Goal: Task Accomplishment & Management: Complete application form

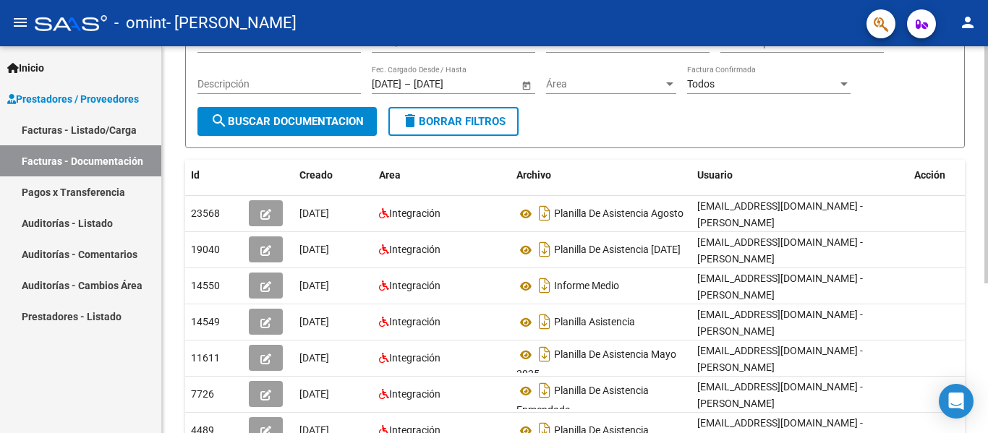
scroll to position [145, 0]
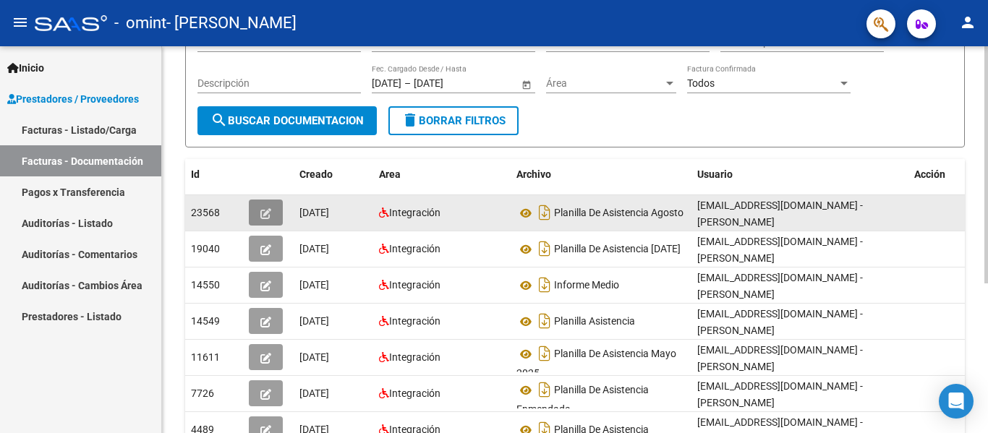
click at [270, 212] on icon "button" at bounding box center [265, 213] width 11 height 11
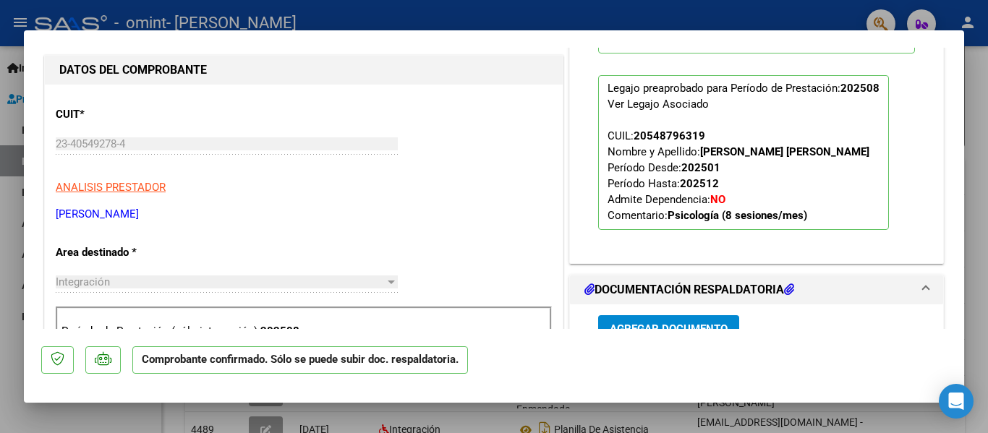
scroll to position [362, 0]
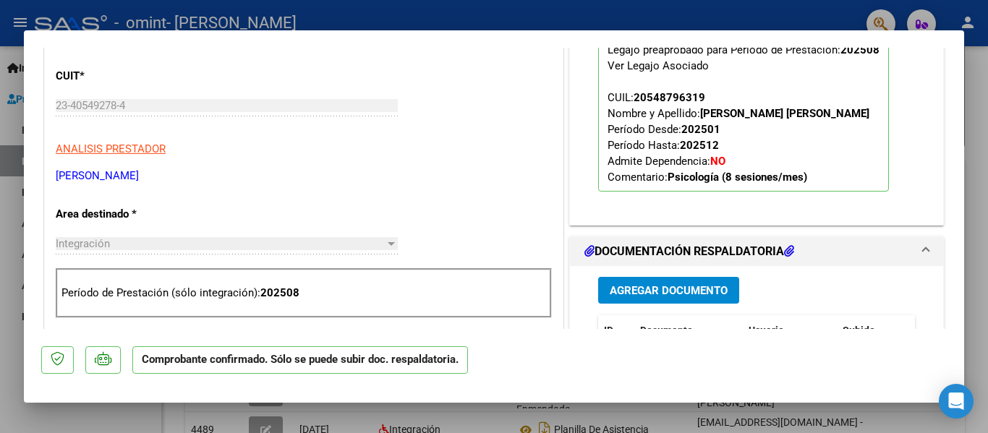
click at [1, 242] on div at bounding box center [494, 216] width 988 height 433
type input "$ 0,00"
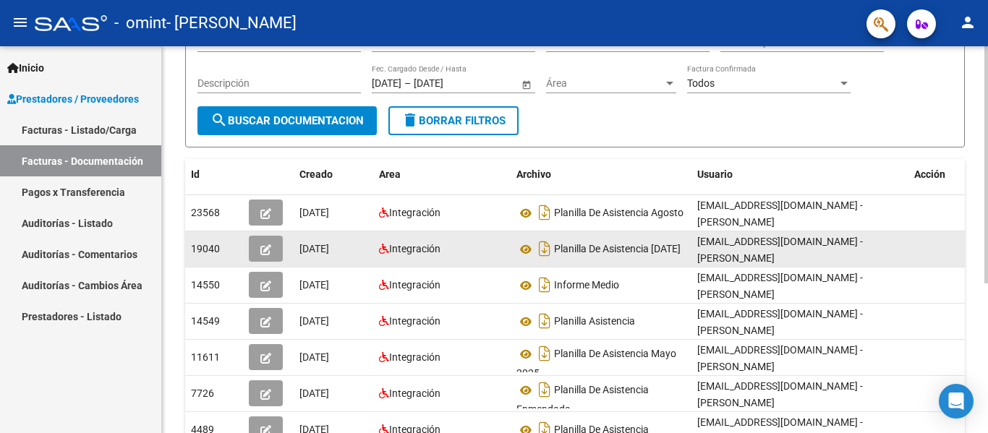
click at [264, 246] on icon "button" at bounding box center [265, 249] width 11 height 11
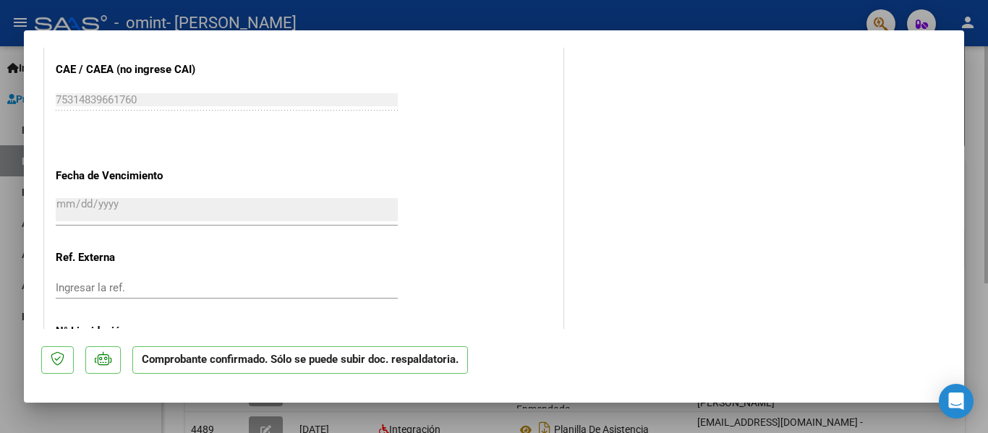
scroll to position [1012, 0]
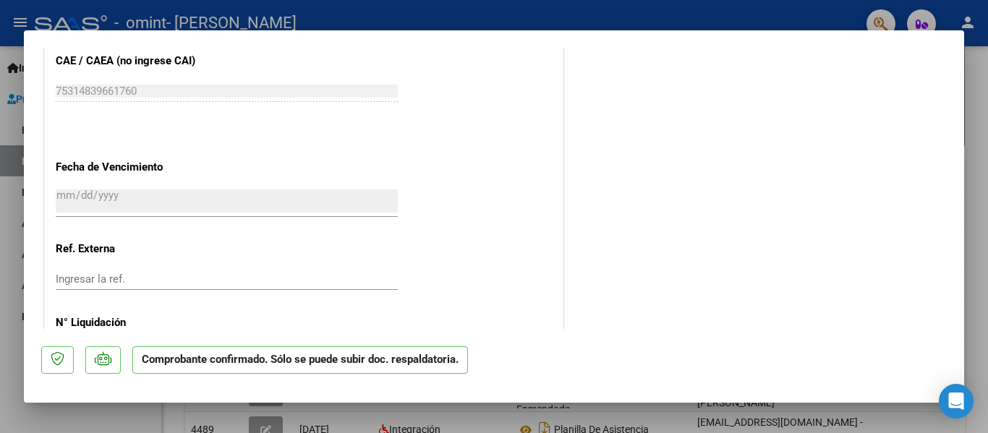
click at [0, 242] on div at bounding box center [494, 216] width 988 height 433
type input "$ 0,00"
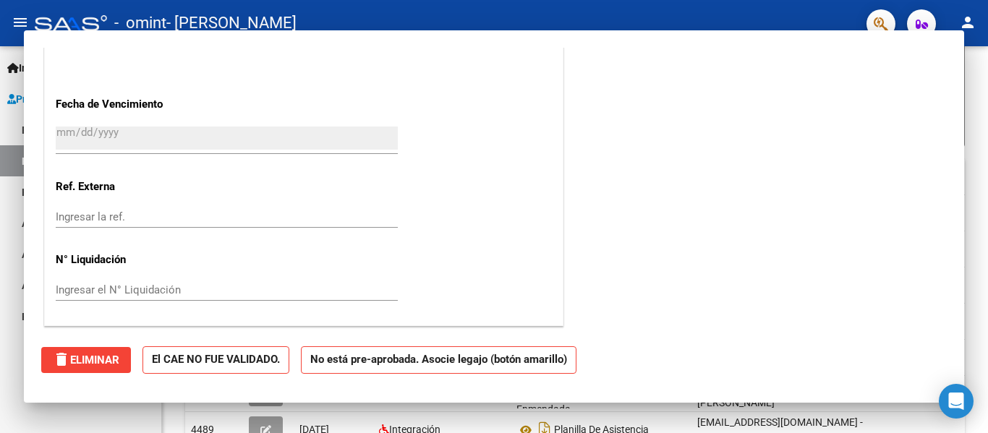
scroll to position [0, 0]
